Goal: Transaction & Acquisition: Purchase product/service

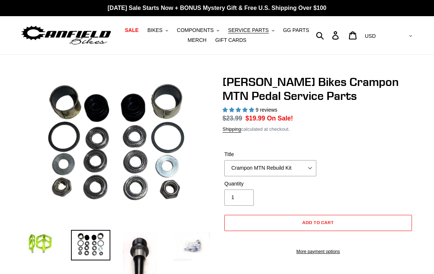
select select "highest-rating"
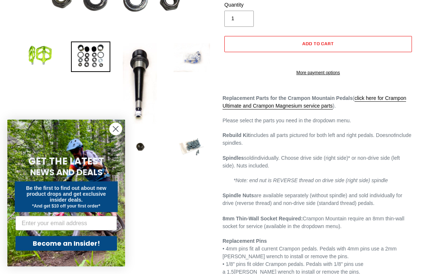
scroll to position [189, 0]
click at [115, 135] on circle "Close dialog" at bounding box center [116, 129] width 12 height 12
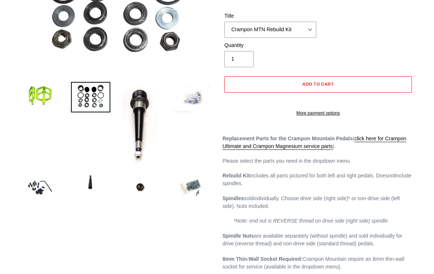
scroll to position [148, 0]
click at [184, 191] on img at bounding box center [192, 188] width 40 height 40
select select "Crampon MTN 4mm x 10mm 'Mud' Pin Kit (20)"
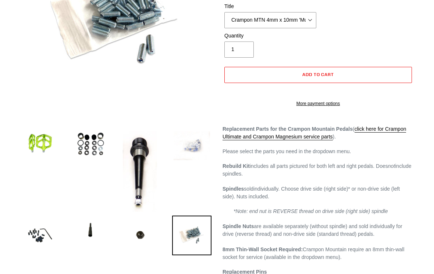
click at [187, 154] on img at bounding box center [192, 146] width 40 height 32
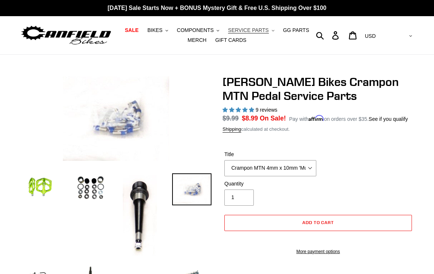
click at [257, 30] on span "SERVICE PARTS" at bounding box center [248, 30] width 40 height 6
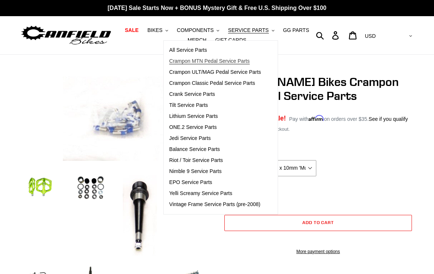
click at [230, 61] on span "Crampon MTN Pedal Service Parts" at bounding box center [209, 61] width 80 height 6
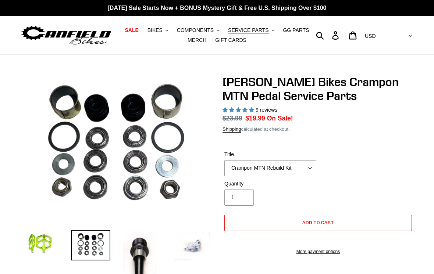
select select "highest-rating"
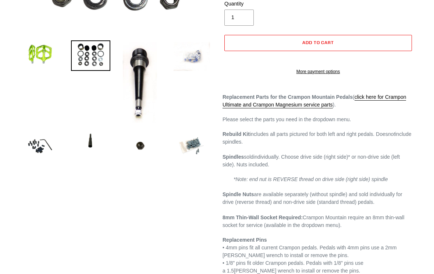
scroll to position [180, 0]
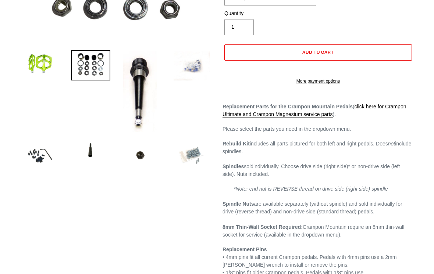
click at [196, 160] on img at bounding box center [192, 156] width 40 height 40
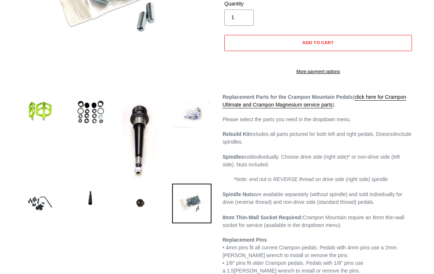
scroll to position [179, 0]
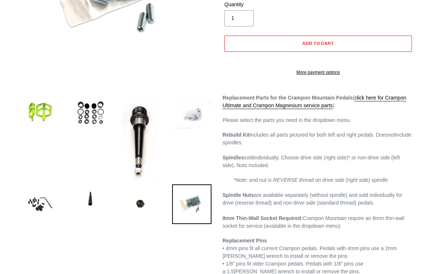
click at [192, 123] on img at bounding box center [192, 114] width 40 height 32
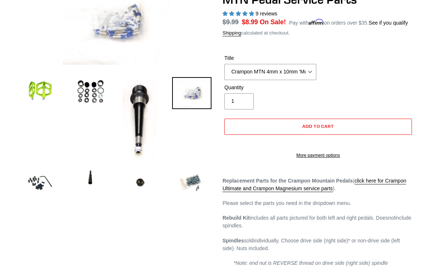
scroll to position [76, 0]
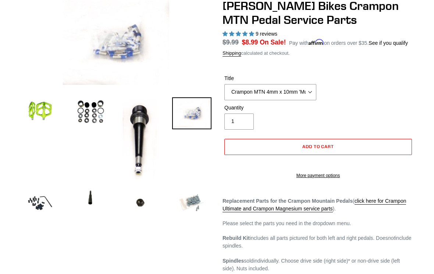
click at [192, 196] on img at bounding box center [192, 203] width 40 height 40
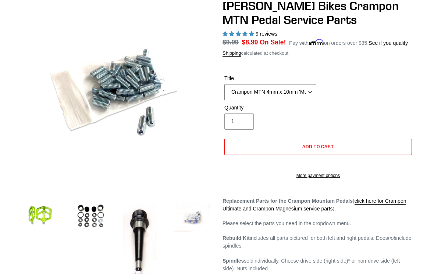
click at [299, 97] on select "Crampon MTN Rebuild Kit Crampon MTN 4mm x 8mm Pin Kit - Silver (20) Crampon MTN…" at bounding box center [270, 92] width 92 height 16
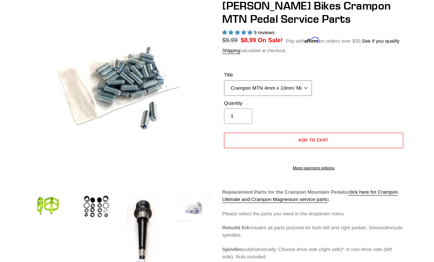
scroll to position [82, 0]
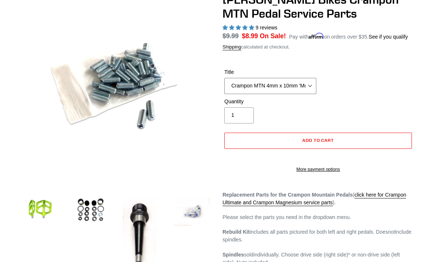
click at [265, 94] on select "Crampon MTN Rebuild Kit Crampon MTN 4mm x 8mm Pin Kit - Silver (20) Crampon MTN…" at bounding box center [270, 86] width 92 height 16
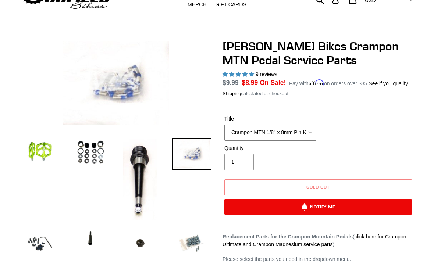
scroll to position [36, 0]
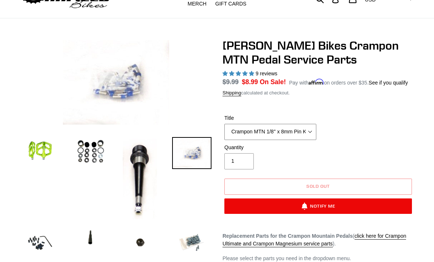
click at [309, 140] on select "Crampon MTN Rebuild Kit Crampon MTN 4mm x 8mm Pin Kit - Silver (20) Crampon MTN…" at bounding box center [270, 132] width 92 height 16
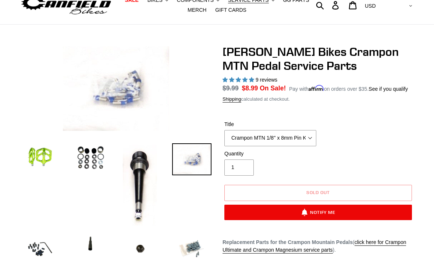
scroll to position [29, 0]
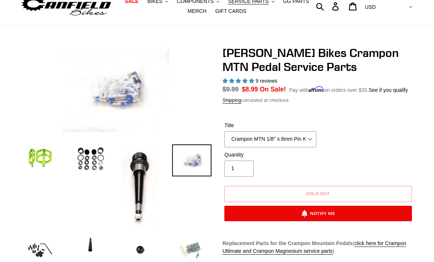
click at [197, 253] on img at bounding box center [192, 250] width 40 height 40
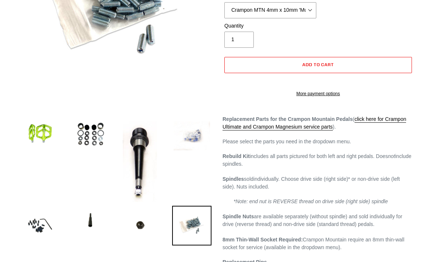
scroll to position [158, 0]
click at [198, 141] on img at bounding box center [192, 136] width 40 height 32
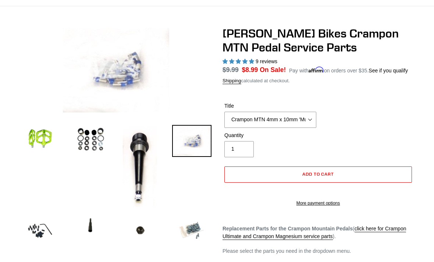
scroll to position [49, 0]
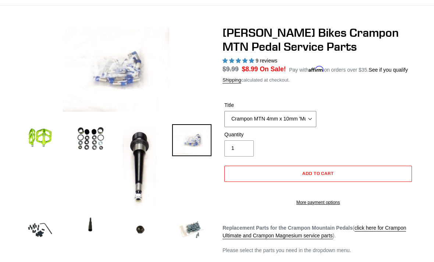
click at [295, 127] on select "Crampon MTN Rebuild Kit Crampon MTN 4mm x 8mm Pin Kit - Silver (20) Crampon MTN…" at bounding box center [270, 119] width 92 height 16
select select "Crampon MTN 1/8'' x 8mm Pin Kit (20)"
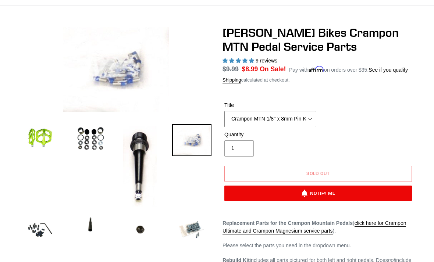
scroll to position [7, 0]
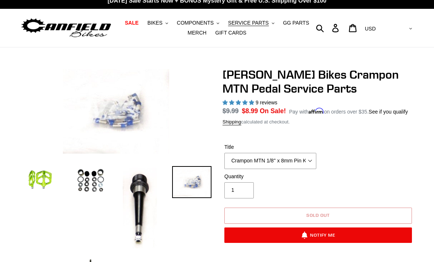
click at [388, 223] on button "Sold out" at bounding box center [317, 216] width 187 height 16
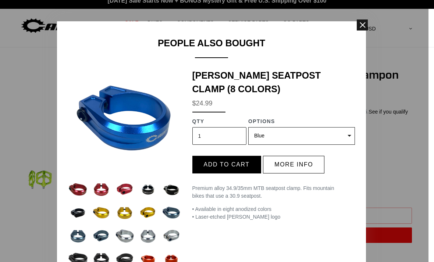
click at [365, 26] on span at bounding box center [361, 24] width 11 height 11
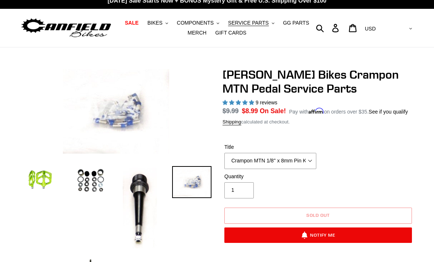
scroll to position [19, 0]
